Goal: Task Accomplishment & Management: Complete application form

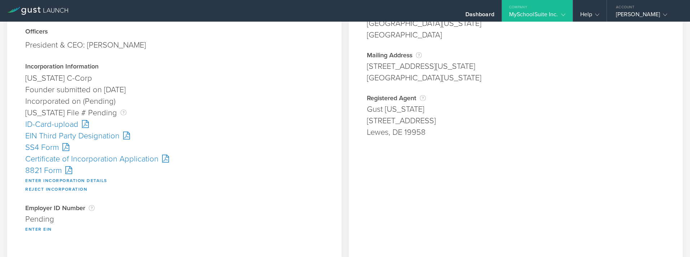
scroll to position [108, 0]
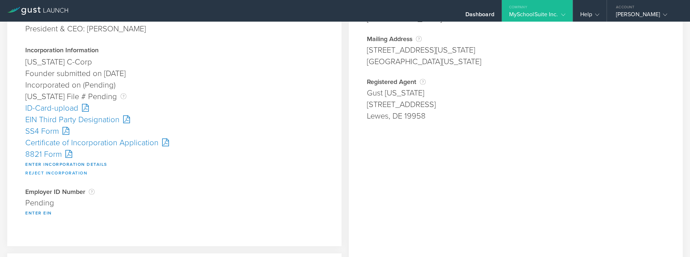
click at [61, 174] on button "Reject Incorporation" at bounding box center [56, 173] width 62 height 9
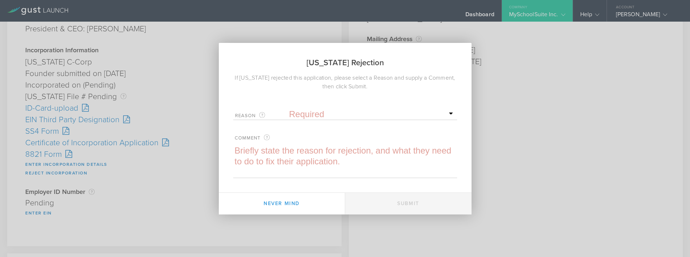
click at [317, 110] on select "Required Name was invalid Signature was invalid Other invalid reason" at bounding box center [372, 114] width 166 height 11
select select "name"
click at [289, 109] on select "Required Name was invalid Signature was invalid Other invalid reason" at bounding box center [372, 114] width 166 height 11
click at [263, 153] on textarea at bounding box center [345, 161] width 224 height 32
click at [206, 42] on div "[US_STATE] Rejection If [US_STATE] rejected this application, please select a R…" at bounding box center [345, 128] width 690 height 257
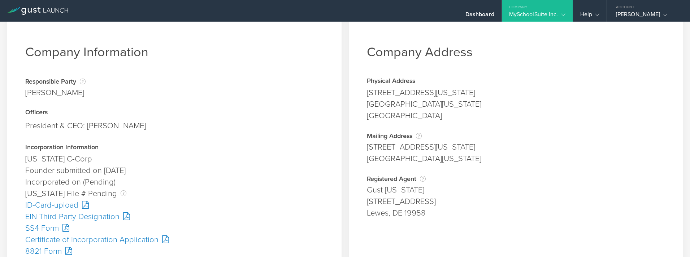
scroll to position [0, 0]
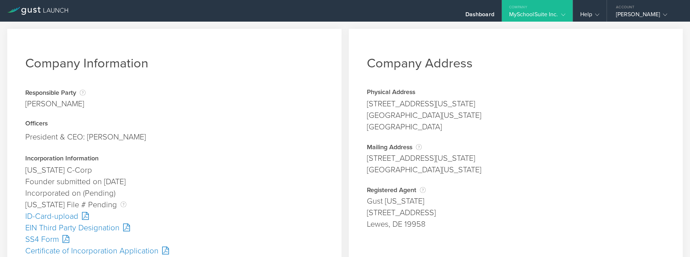
click at [563, 14] on icon at bounding box center [563, 15] width 4 height 4
click at [546, 26] on link "Company Information" at bounding box center [538, 29] width 72 height 14
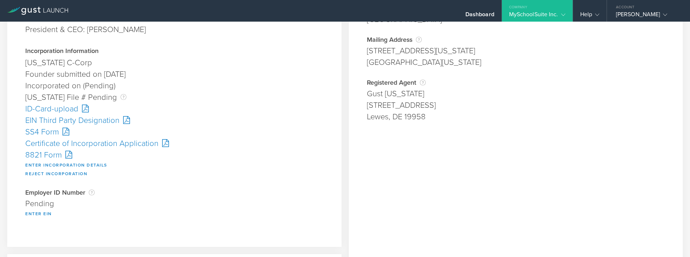
scroll to position [108, 0]
click at [52, 131] on div "SS4 Form" at bounding box center [174, 132] width 298 height 12
click at [76, 144] on div "Certificate of Incorporation Application" at bounding box center [174, 143] width 298 height 12
